Goal: Information Seeking & Learning: Learn about a topic

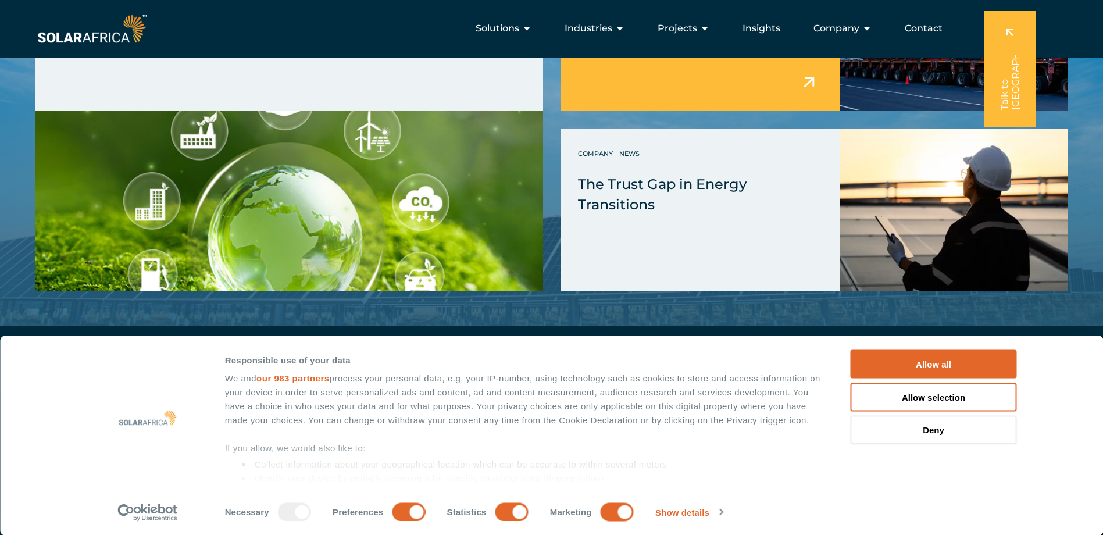
scroll to position [1628, 0]
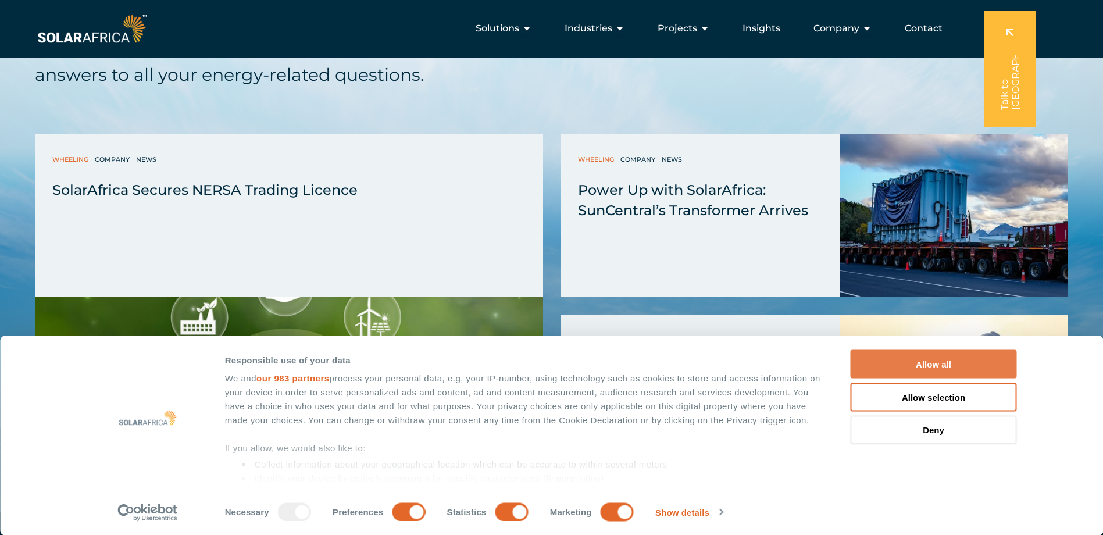
drag, startPoint x: 927, startPoint y: 368, endPoint x: 926, endPoint y: 361, distance: 7.1
click at [927, 368] on button "Allow all" at bounding box center [934, 364] width 166 height 28
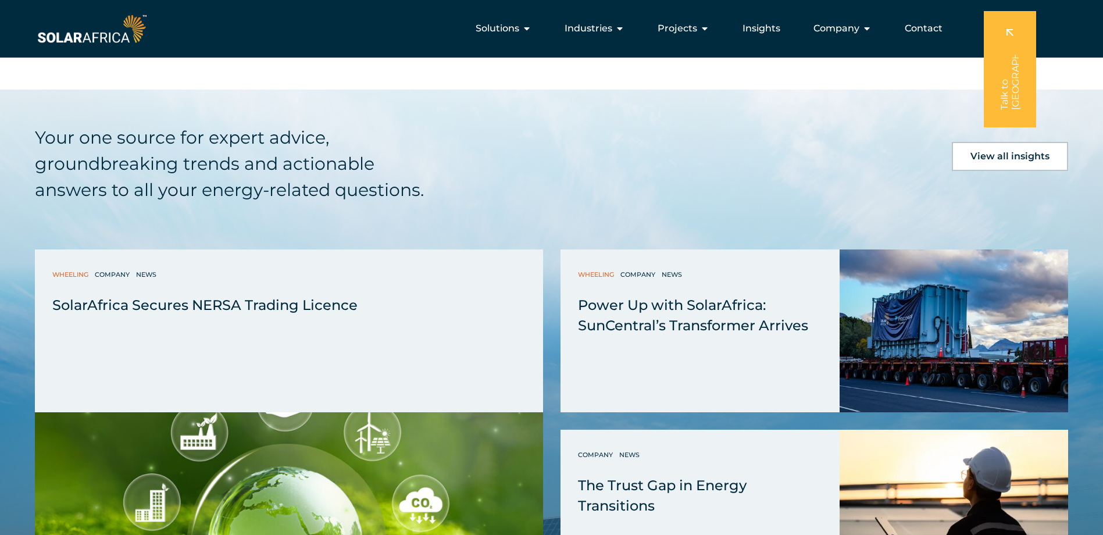
scroll to position [1512, 0]
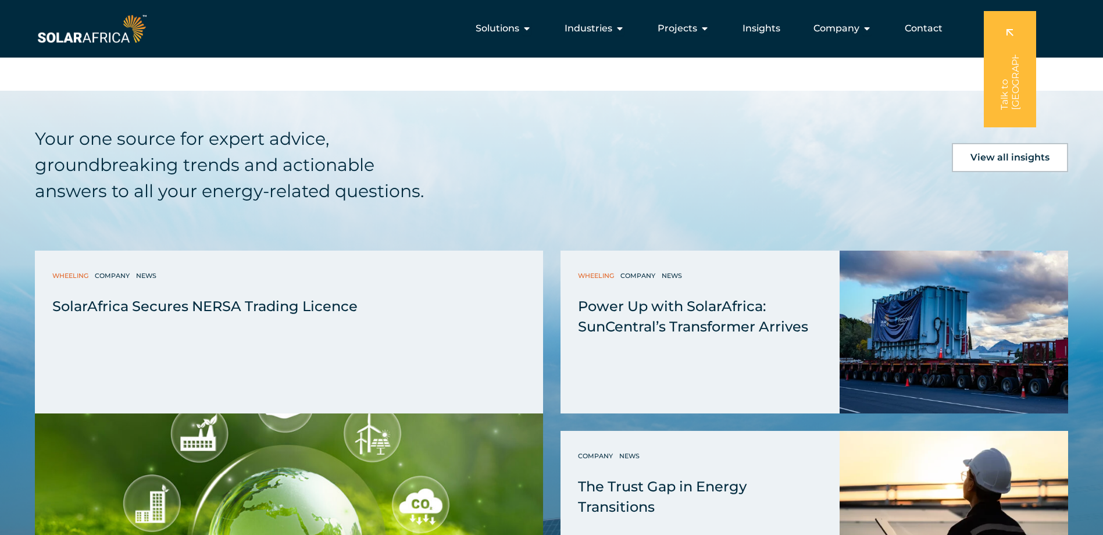
click at [983, 151] on link "View all insights" at bounding box center [1010, 157] width 116 height 29
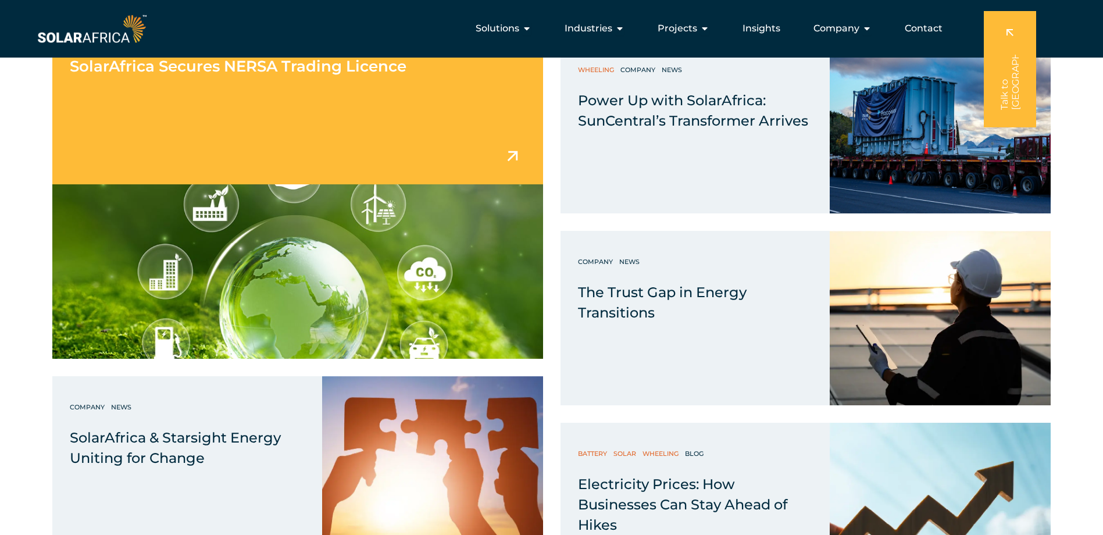
scroll to position [581, 0]
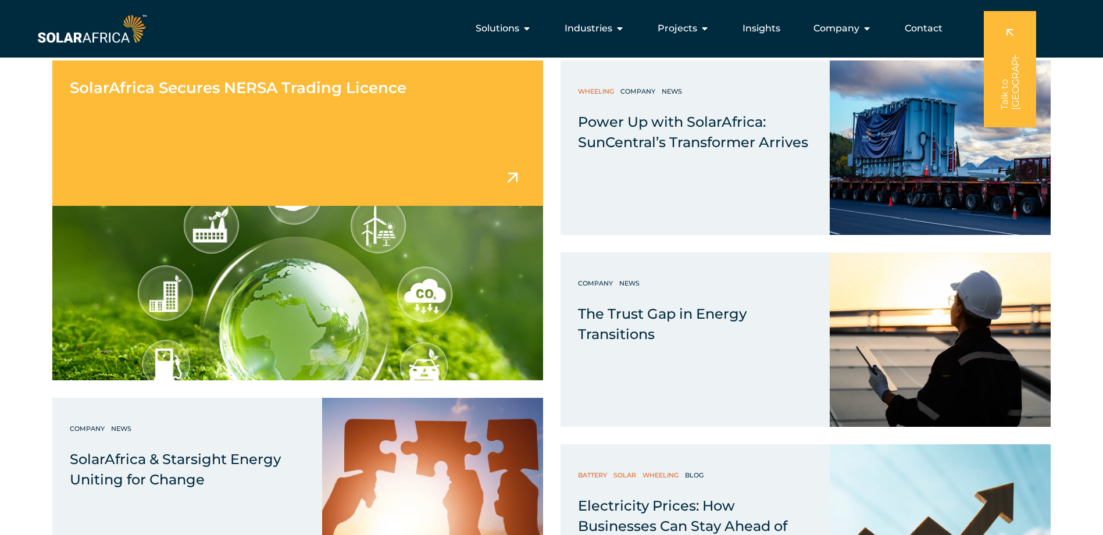
click at [265, 154] on div "SolarAfrica Secures NERSA Trading Licence" at bounding box center [297, 132] width 491 height 145
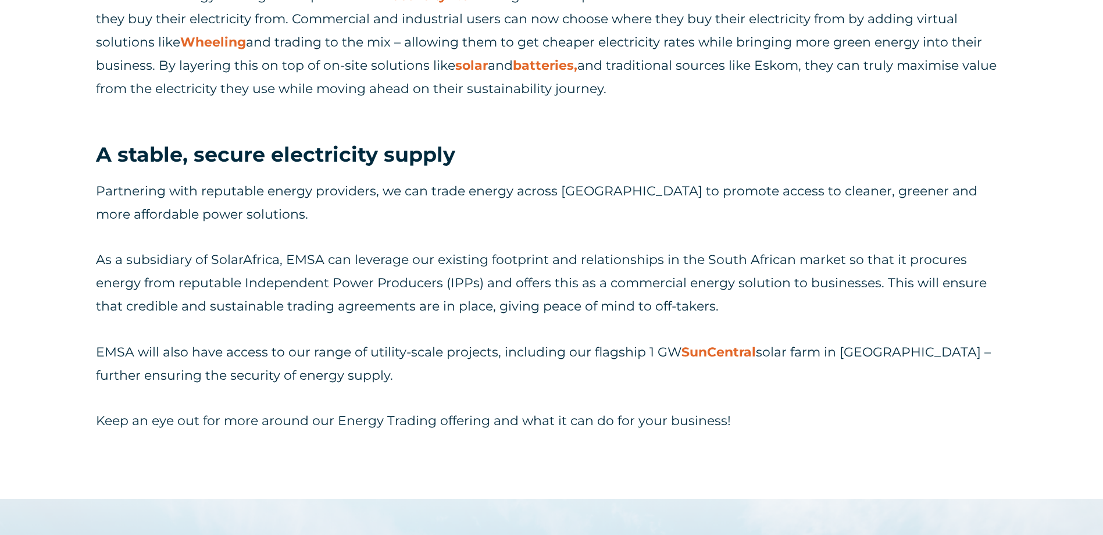
scroll to position [1105, 0]
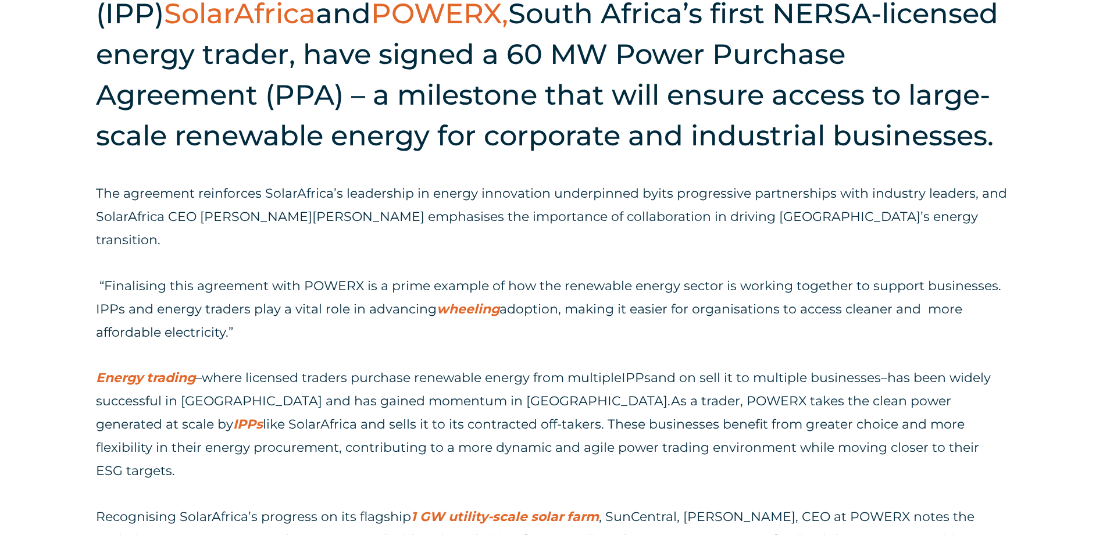
scroll to position [640, 0]
